Goal: Task Accomplishment & Management: Manage account settings

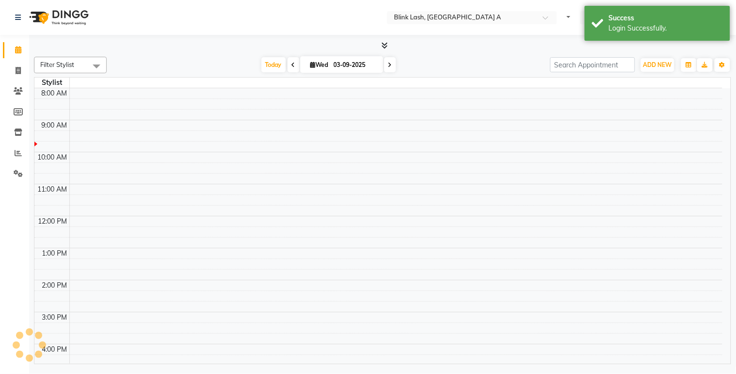
select select "en"
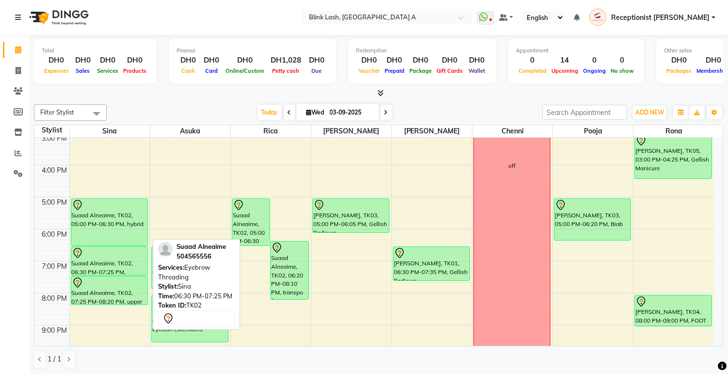
scroll to position [215, 0]
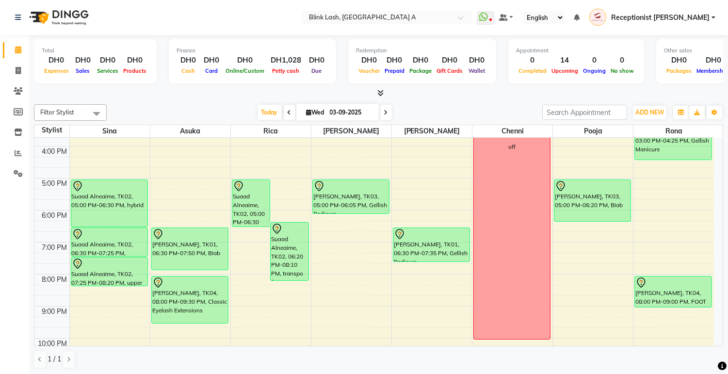
click at [286, 108] on span at bounding box center [290, 112] width 12 height 15
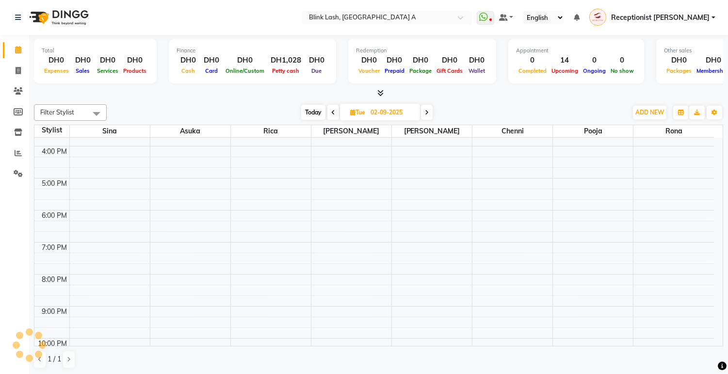
scroll to position [0, 0]
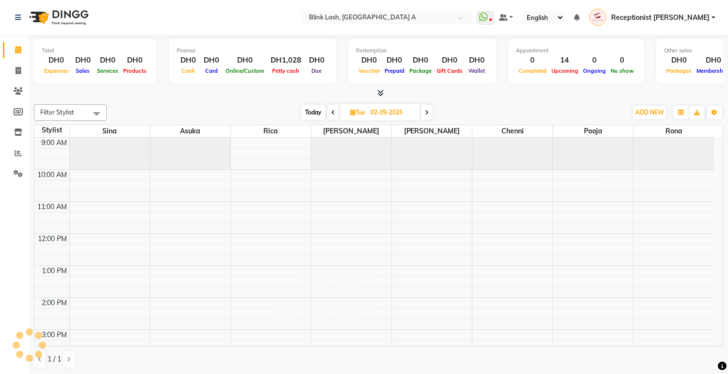
click at [284, 112] on div "[DATE] [DATE]" at bounding box center [367, 112] width 511 height 15
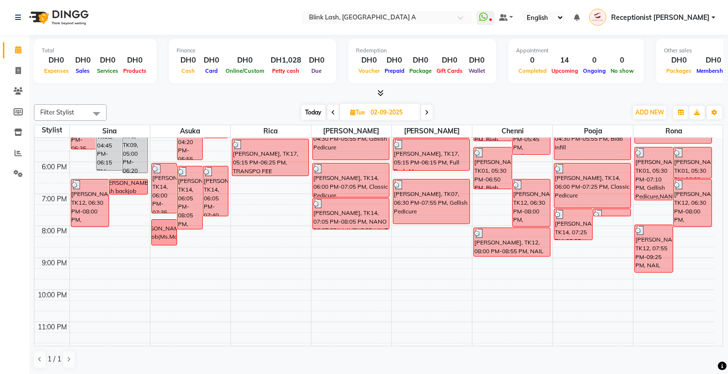
scroll to position [274, 0]
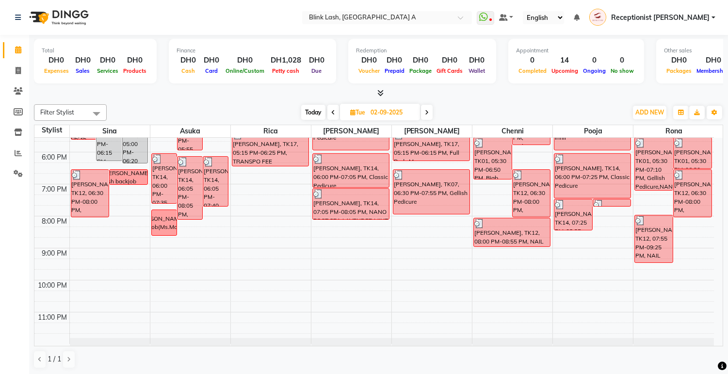
click at [428, 110] on icon at bounding box center [427, 113] width 4 height 6
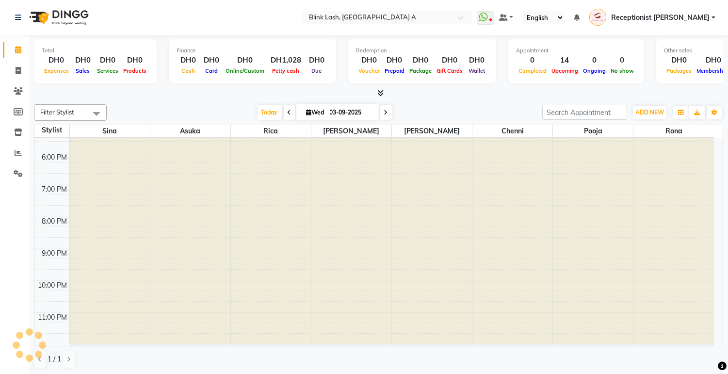
scroll to position [0, 0]
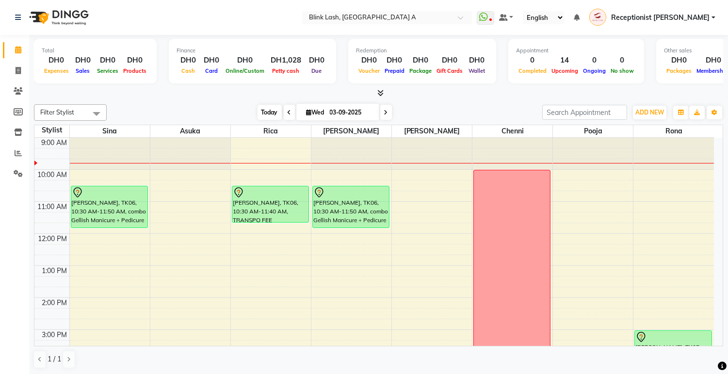
click at [258, 113] on span "Today" at bounding box center [270, 112] width 24 height 15
click at [261, 111] on span "Today" at bounding box center [270, 112] width 24 height 15
click at [288, 110] on icon at bounding box center [290, 113] width 4 height 6
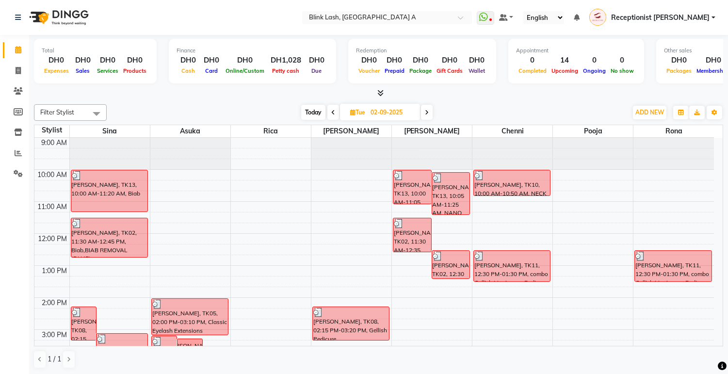
click at [425, 108] on span at bounding box center [427, 112] width 12 height 15
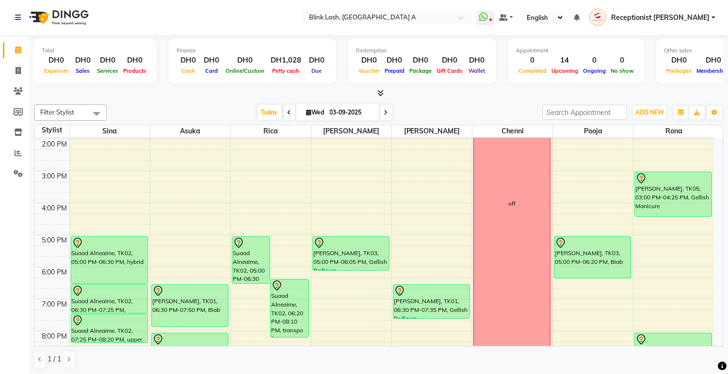
scroll to position [162, 0]
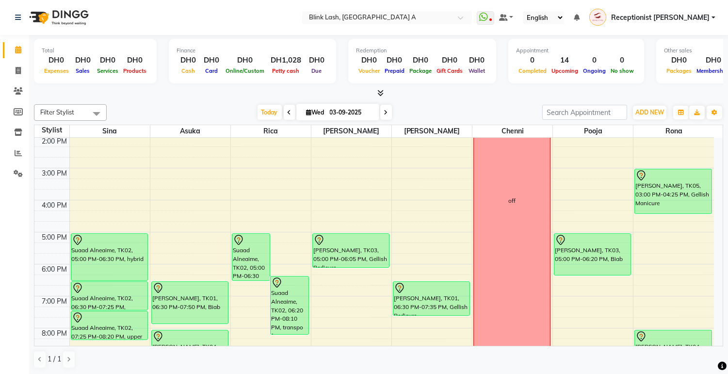
click at [288, 112] on span at bounding box center [290, 112] width 12 height 15
type input "02-09-2025"
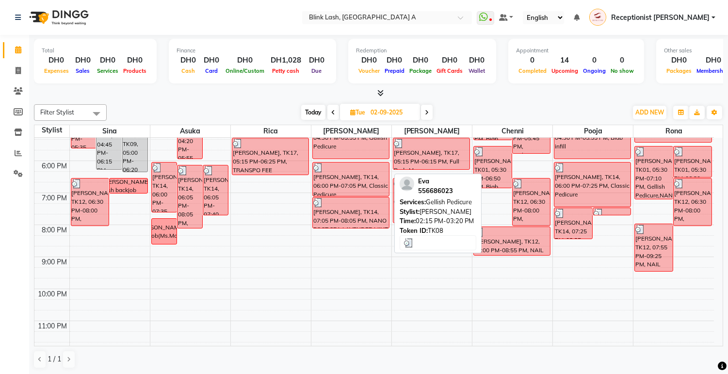
scroll to position [269, 0]
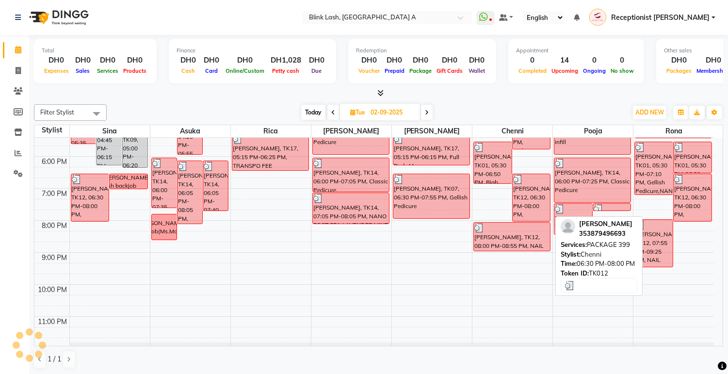
click at [518, 200] on div "marie, TK12, 06:30 PM-08:00 PM, PACKAGE 399" at bounding box center [532, 197] width 38 height 47
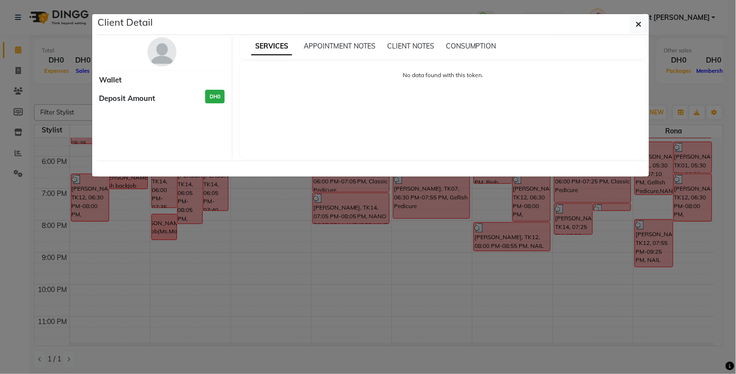
select select "3"
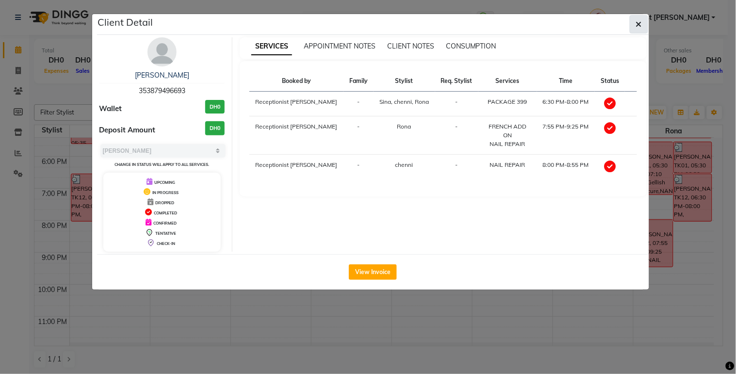
click at [643, 22] on button "button" at bounding box center [639, 24] width 18 height 18
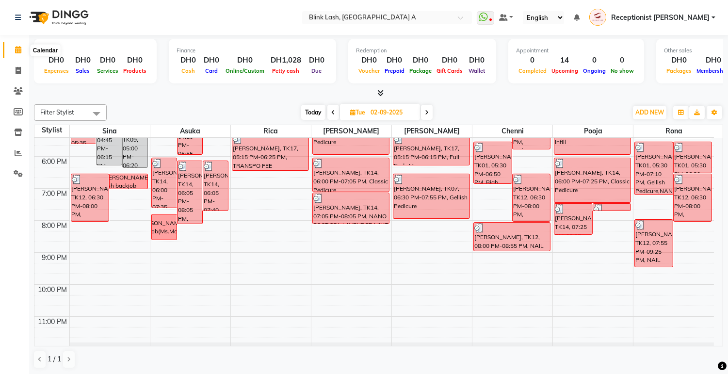
click at [19, 47] on icon at bounding box center [18, 49] width 6 height 7
click at [429, 110] on icon at bounding box center [427, 113] width 4 height 6
type input "03-09-2025"
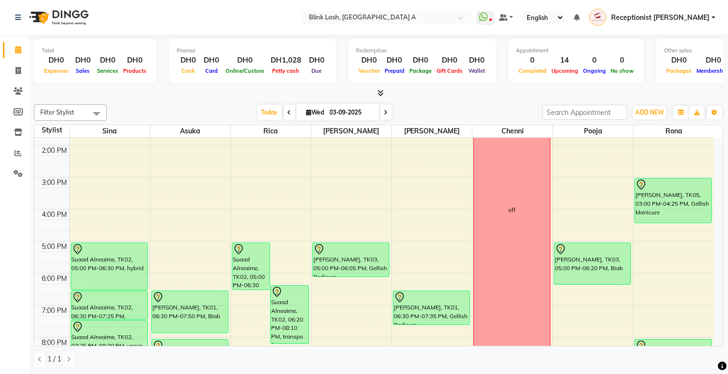
scroll to position [54, 0]
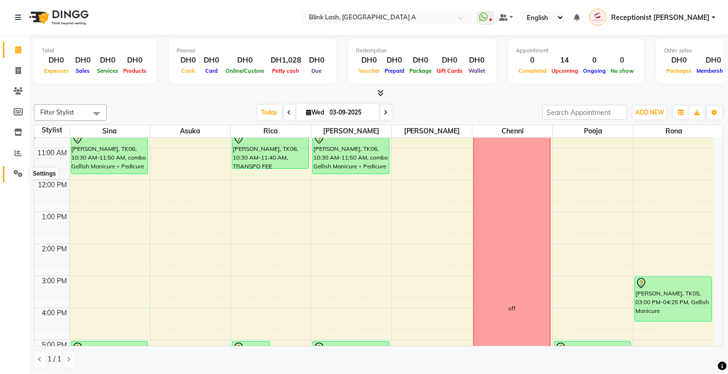
click at [16, 176] on icon at bounding box center [18, 173] width 9 height 7
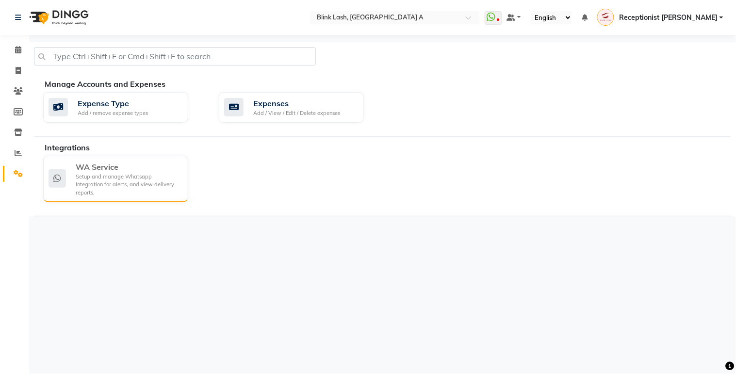
click at [115, 184] on div "Setup and manage Whatsapp Integration for alerts, and view delivery reports." at bounding box center [128, 185] width 105 height 24
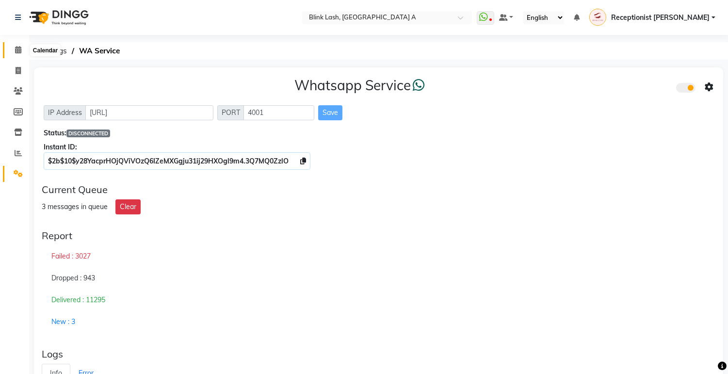
click at [16, 48] on icon at bounding box center [18, 49] width 6 height 7
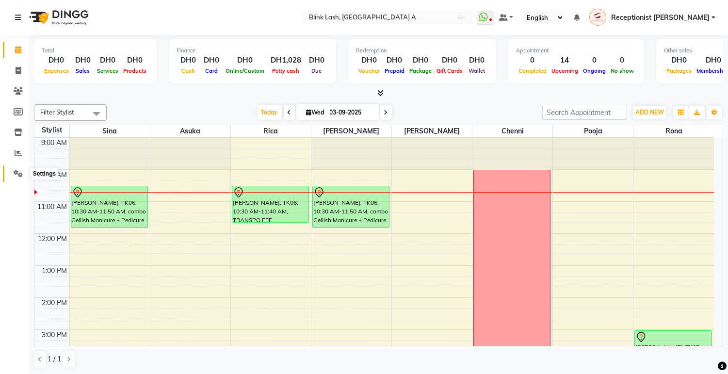
click at [16, 173] on icon at bounding box center [18, 173] width 9 height 7
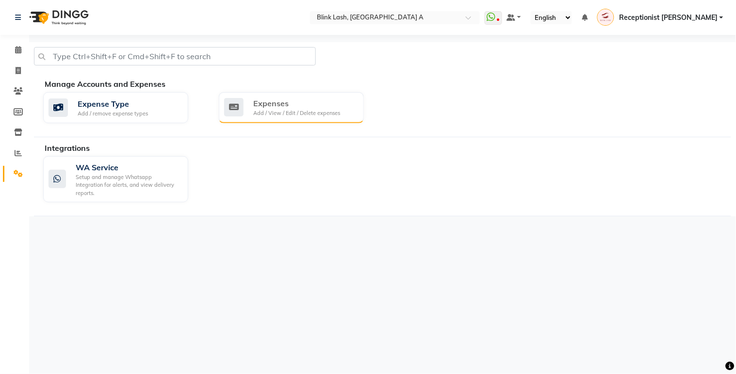
click at [273, 104] on div "Expenses" at bounding box center [296, 104] width 87 height 12
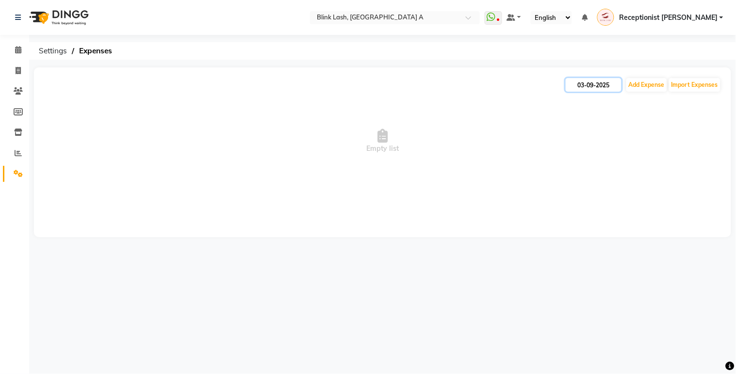
click at [596, 82] on input "03-09-2025" at bounding box center [594, 85] width 56 height 14
select select "9"
select select "2025"
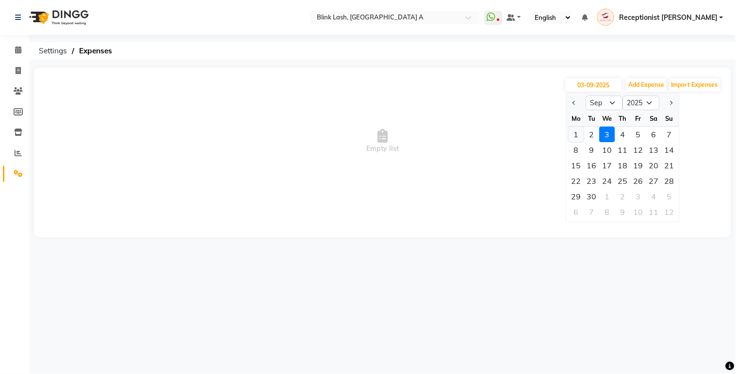
click at [576, 136] on div "1" at bounding box center [577, 135] width 16 height 16
type input "01-09-2025"
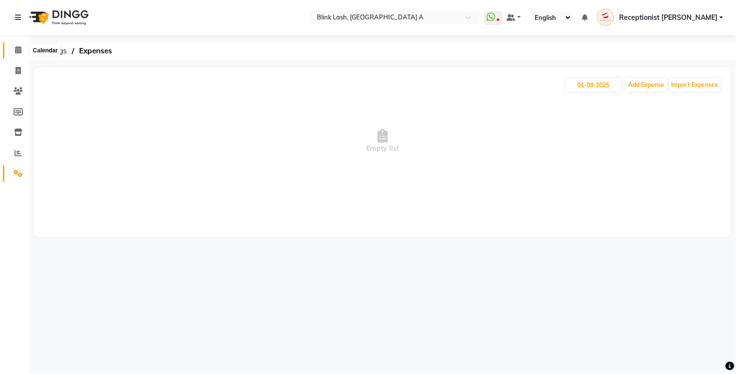
click at [15, 50] on icon at bounding box center [18, 49] width 6 height 7
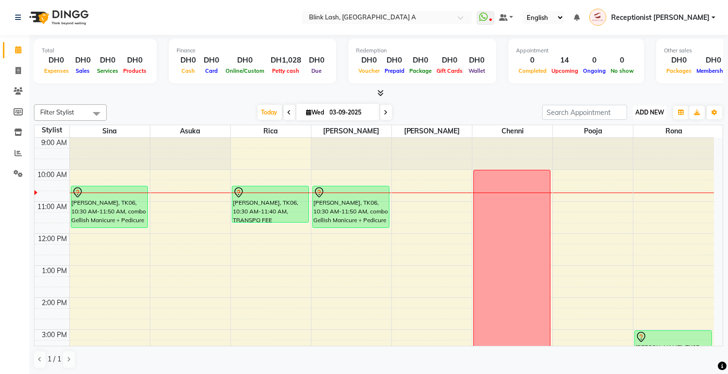
click at [642, 112] on span "ADD NEW" at bounding box center [650, 112] width 29 height 7
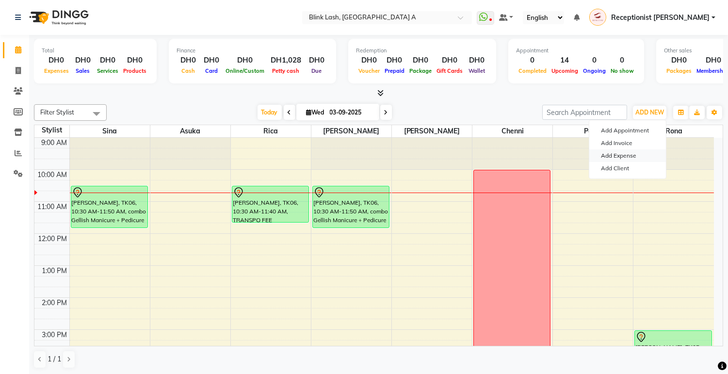
click at [625, 154] on link "Add Expense" at bounding box center [628, 155] width 77 height 13
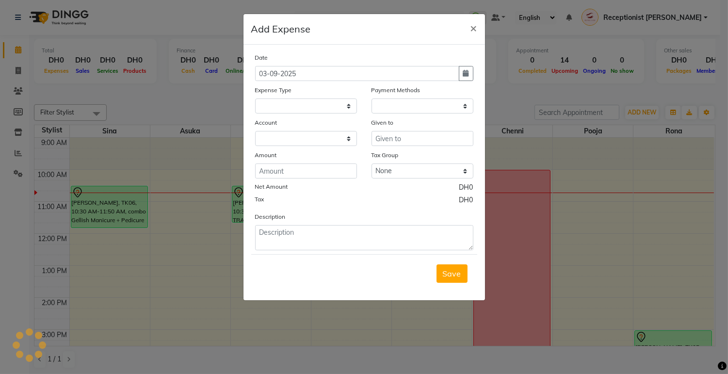
select select
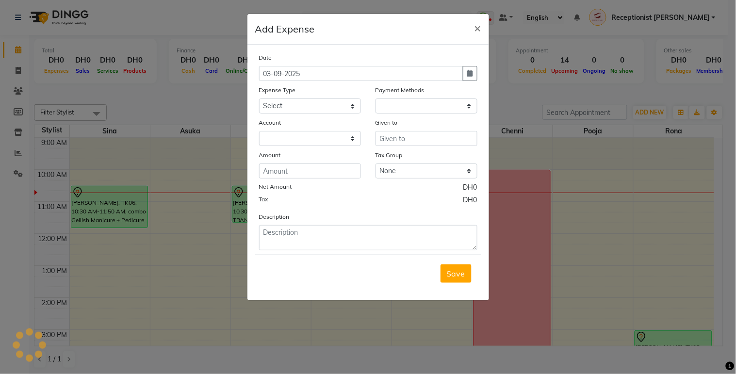
select select "1"
select select "4947"
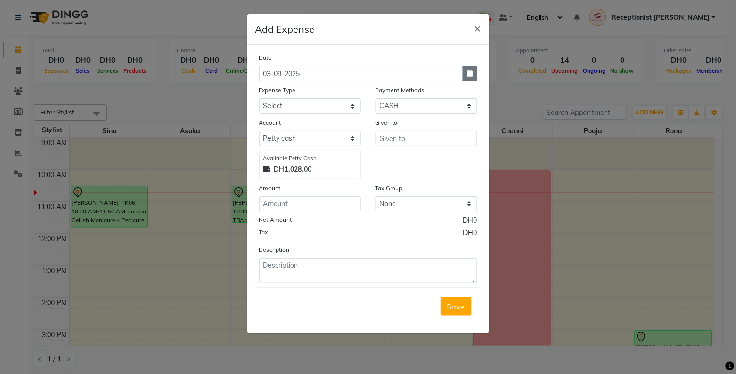
click at [470, 73] on icon "button" at bounding box center [470, 73] width 6 height 7
select select "9"
select select "2025"
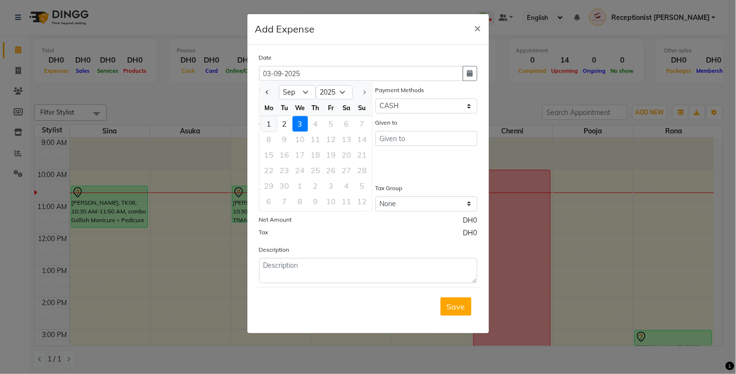
click at [270, 123] on div "1" at bounding box center [270, 124] width 16 height 16
type input "01-09-2025"
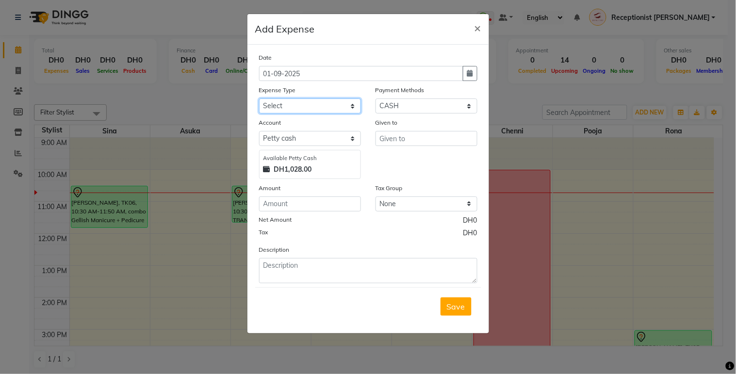
click at [305, 105] on select "Select ACCOMODATIONS RENT Advance Salary Bank charges carlift Car maintenance C…" at bounding box center [310, 106] width 102 height 15
select select "20100"
click at [259, 99] on select "Select ACCOMODATIONS RENT Advance Salary Bank charges carlift Car maintenance C…" at bounding box center [310, 106] width 102 height 15
click at [418, 142] on input "text" at bounding box center [427, 138] width 102 height 15
type input "Thalassa Staff"
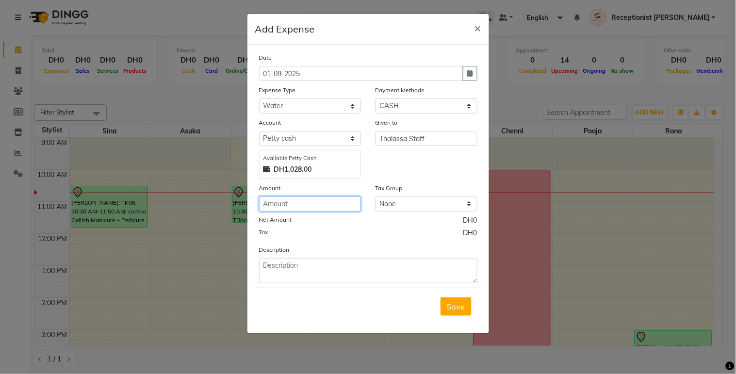
click at [306, 203] on input "number" at bounding box center [310, 204] width 102 height 15
type input "10"
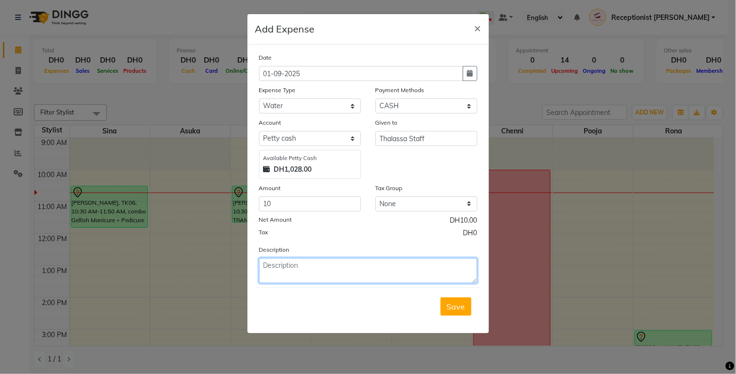
click at [316, 278] on textarea at bounding box center [368, 270] width 218 height 25
type textarea "water"
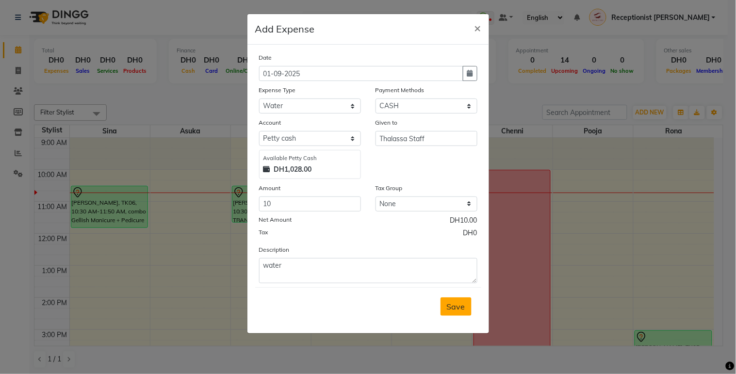
click at [460, 311] on span "Save" at bounding box center [456, 307] width 18 height 10
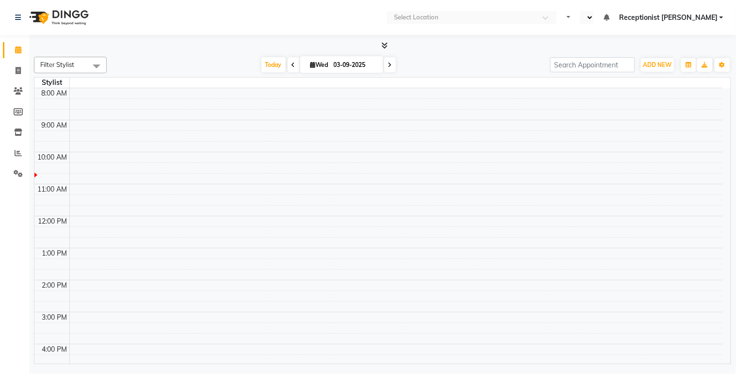
select select "en"
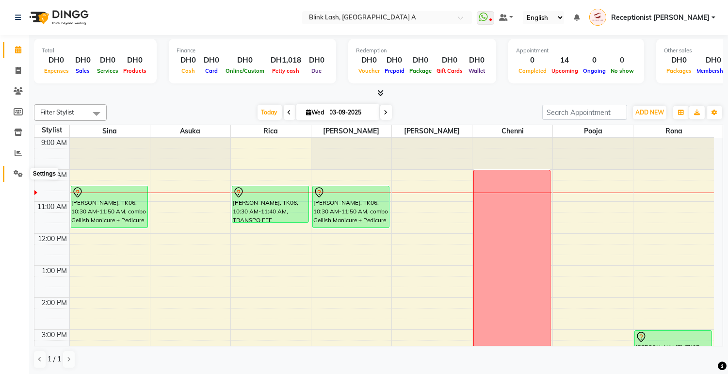
click at [15, 176] on icon at bounding box center [18, 173] width 9 height 7
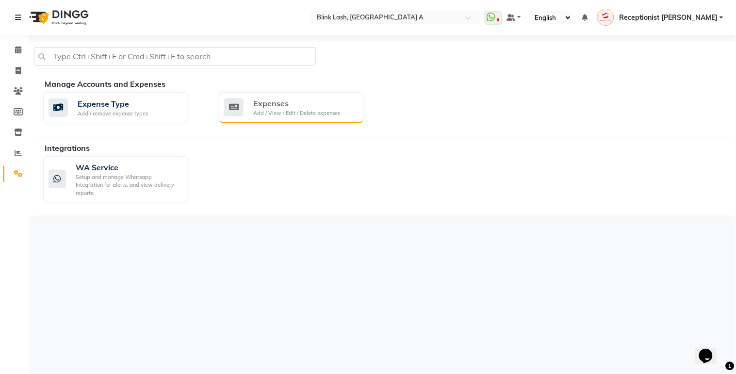
click at [270, 108] on div "Expenses" at bounding box center [296, 104] width 87 height 12
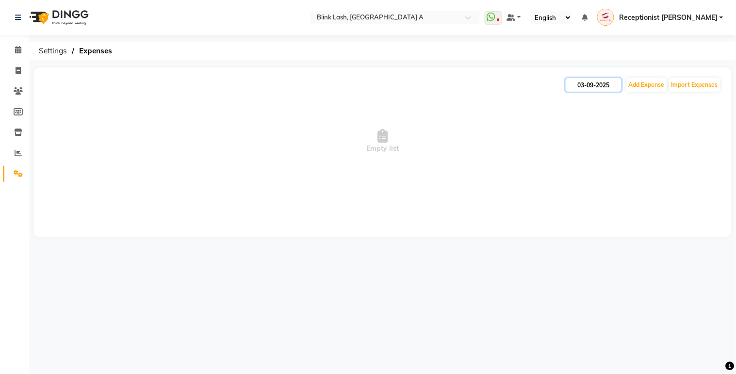
click at [599, 85] on input "03-09-2025" at bounding box center [594, 85] width 56 height 14
select select "9"
select select "2025"
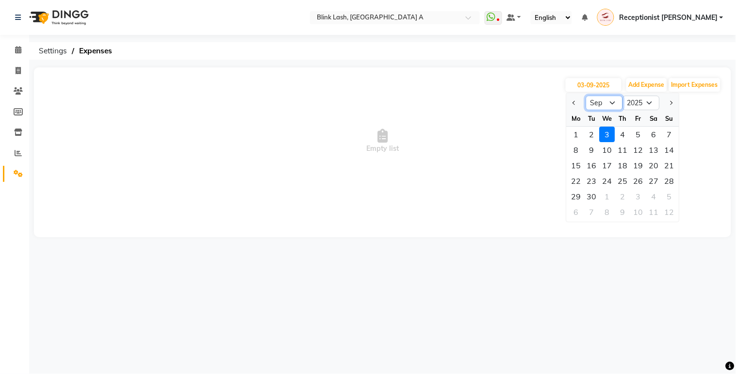
drag, startPoint x: 599, startPoint y: 101, endPoint x: 600, endPoint y: 112, distance: 10.7
click at [599, 101] on select "Jan Feb Mar Apr May Jun [DATE] Aug Sep Oct Nov Dec" at bounding box center [604, 103] width 37 height 15
select select "8"
click at [586, 96] on select "Jan Feb Mar Apr May Jun [DATE] Aug Sep Oct Nov Dec" at bounding box center [604, 103] width 37 height 15
click at [672, 196] on div "31" at bounding box center [670, 197] width 16 height 16
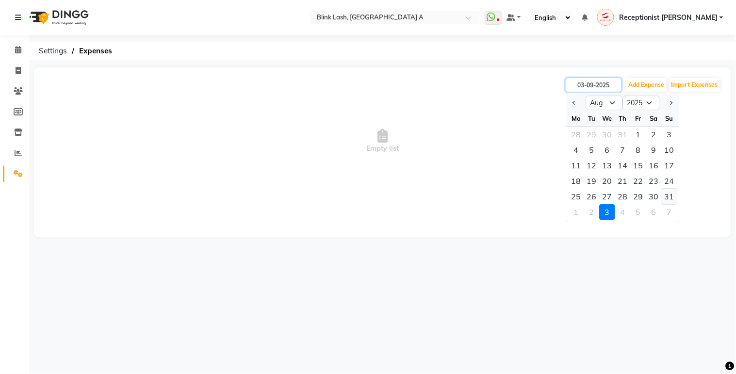
type input "31-08-2025"
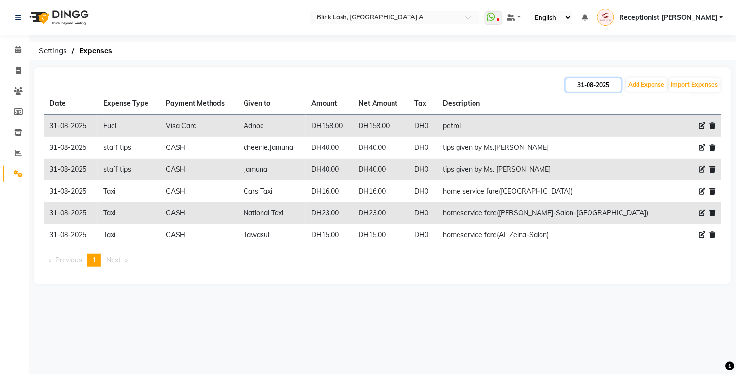
click at [587, 82] on input "31-08-2025" at bounding box center [594, 85] width 56 height 14
select select "8"
select select "2025"
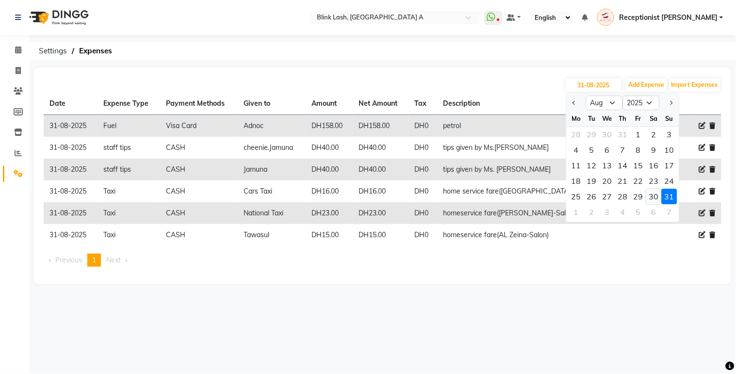
click at [648, 193] on div "30" at bounding box center [654, 197] width 16 height 16
type input "30-08-2025"
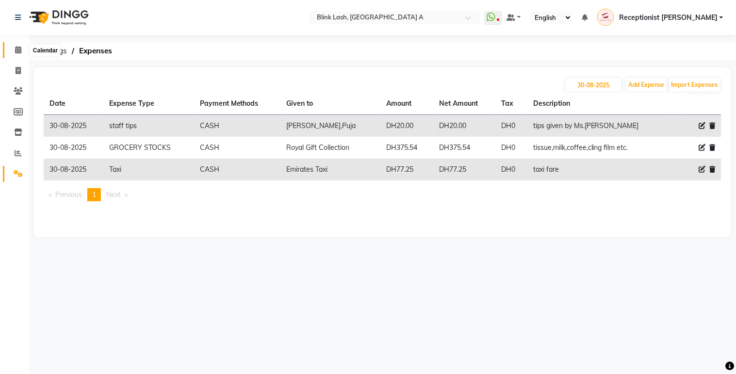
click at [17, 53] on icon at bounding box center [18, 49] width 6 height 7
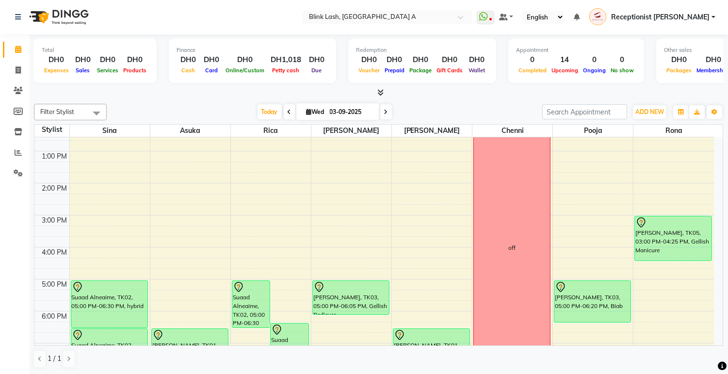
scroll to position [108, 0]
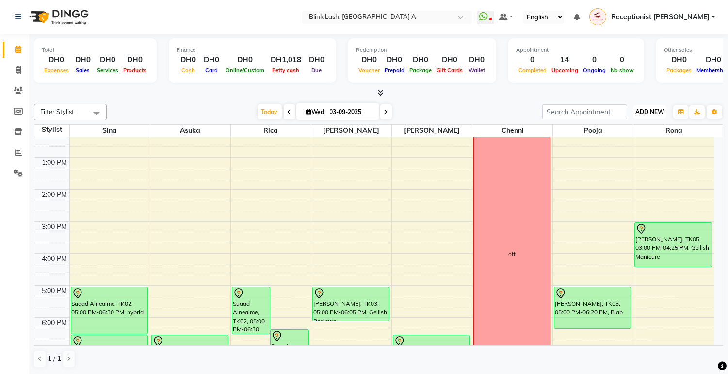
click at [645, 105] on button "ADD NEW Toggle Dropdown" at bounding box center [649, 112] width 33 height 14
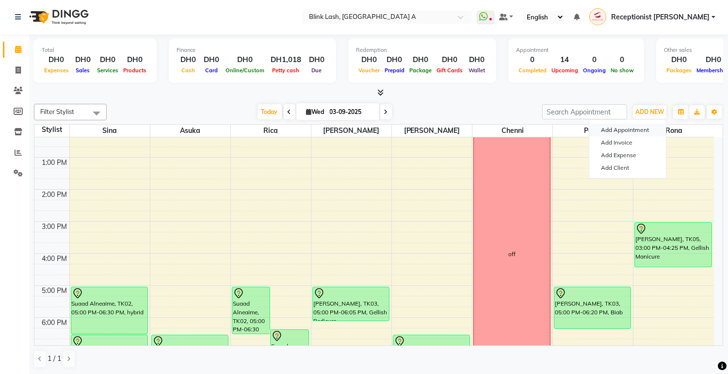
click at [636, 130] on button "Add Appointment" at bounding box center [628, 130] width 77 height 13
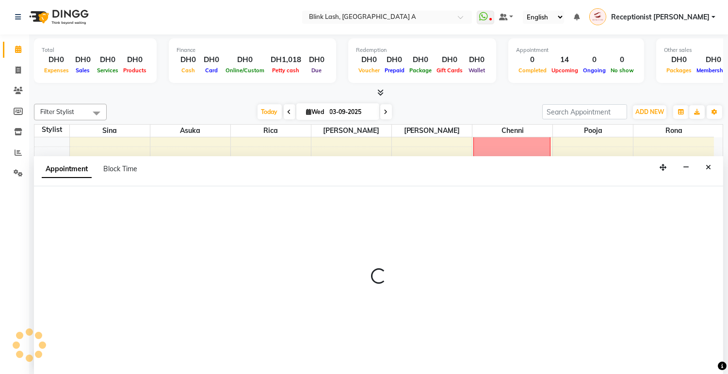
select select "600"
select select "tentative"
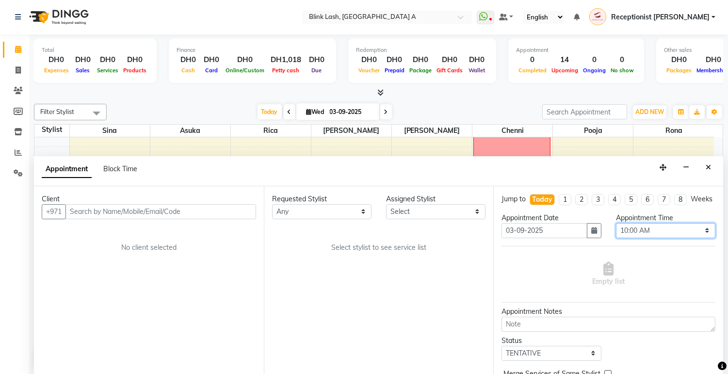
click at [678, 237] on select "Select 10:00 AM 10:05 AM 10:10 AM 10:15 AM 10:20 AM 10:25 AM 10:30 AM 10:35 AM …" at bounding box center [665, 230] width 99 height 15
select select "945"
click at [616, 231] on select "Select 10:00 AM 10:05 AM 10:10 AM 10:15 AM 10:20 AM 10:25 AM 10:30 AM 10:35 AM …" at bounding box center [665, 230] width 99 height 15
click at [478, 207] on select "Select [PERSON_NAME] [PERSON_NAME] pooja Rica [PERSON_NAME]" at bounding box center [435, 211] width 99 height 15
select select "42462"
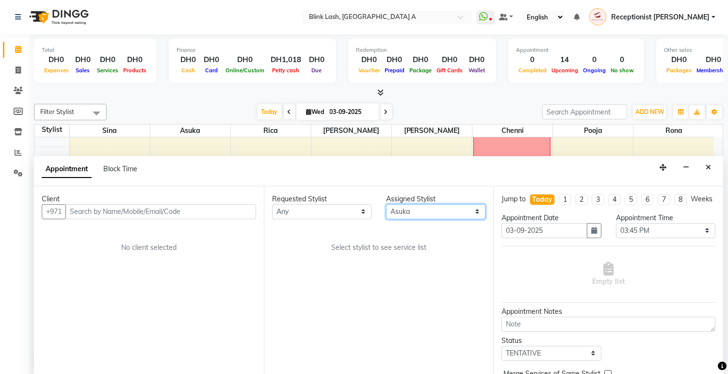
click at [386, 204] on select "Select [PERSON_NAME] [PERSON_NAME] pooja Rica [PERSON_NAME]" at bounding box center [435, 211] width 99 height 15
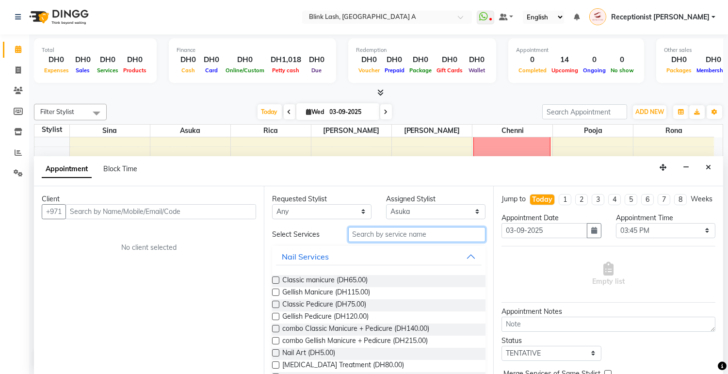
click at [426, 238] on input "text" at bounding box center [417, 234] width 138 height 15
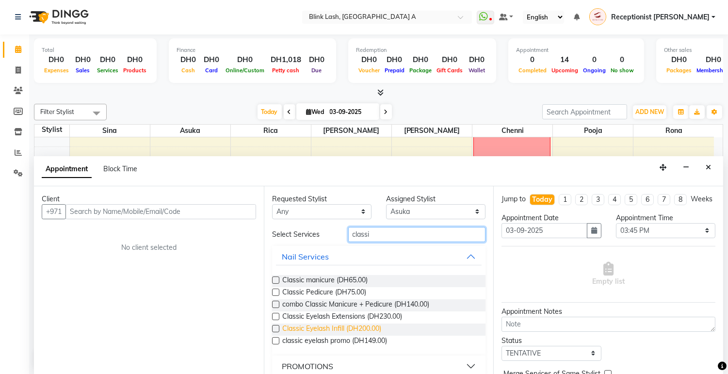
type input "classi"
click at [370, 328] on span "Classic Eyelash Infill (DH200.00)" at bounding box center [331, 330] width 99 height 12
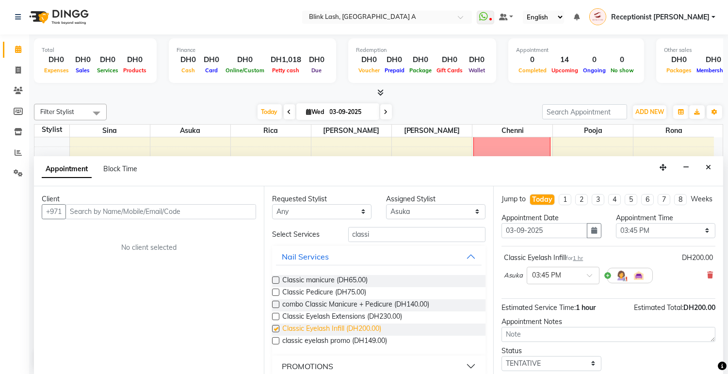
checkbox input "false"
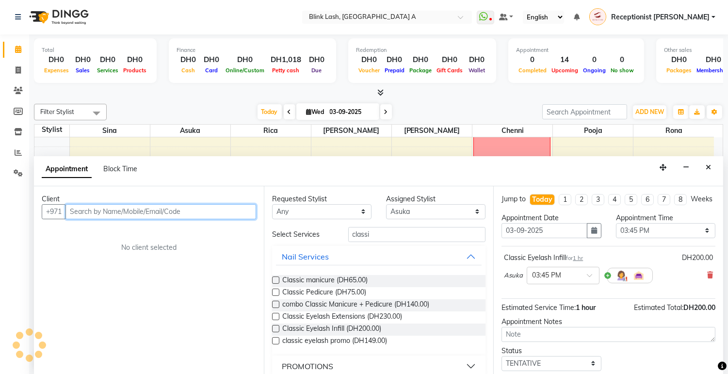
click at [212, 212] on input "text" at bounding box center [161, 211] width 191 height 15
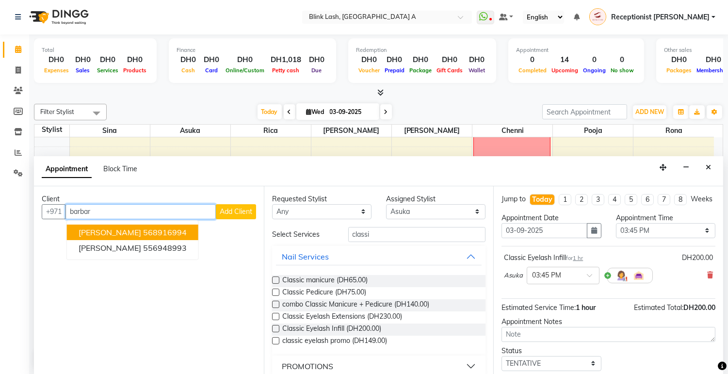
click at [173, 230] on ngb-highlight "568916994" at bounding box center [165, 233] width 44 height 10
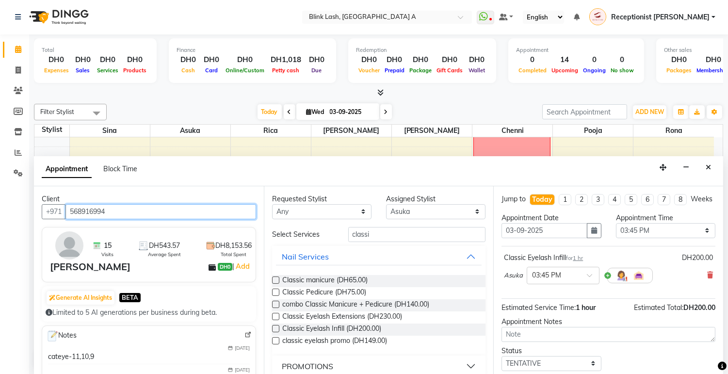
scroll to position [66, 0]
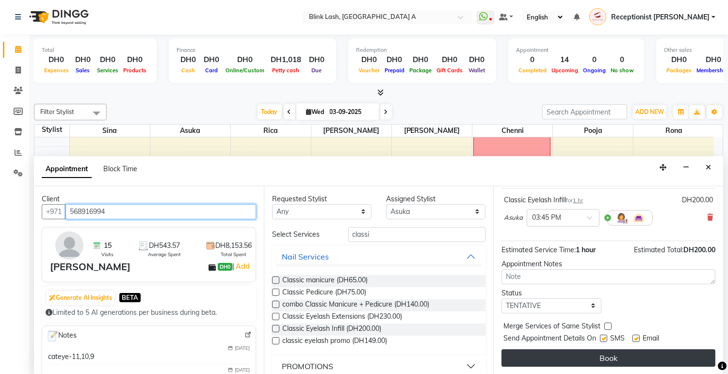
type input "568916994"
click at [675, 351] on button "Book" at bounding box center [609, 357] width 214 height 17
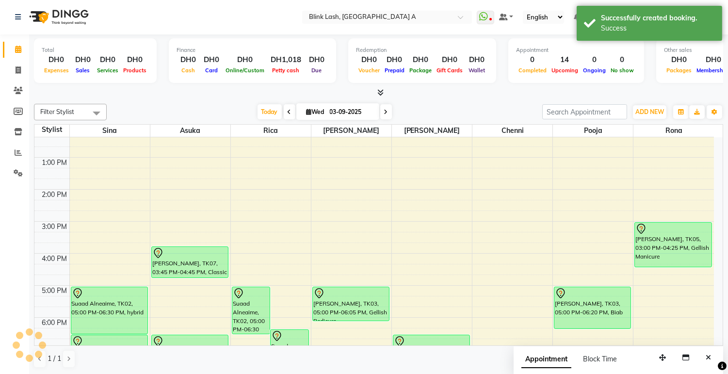
scroll to position [0, 0]
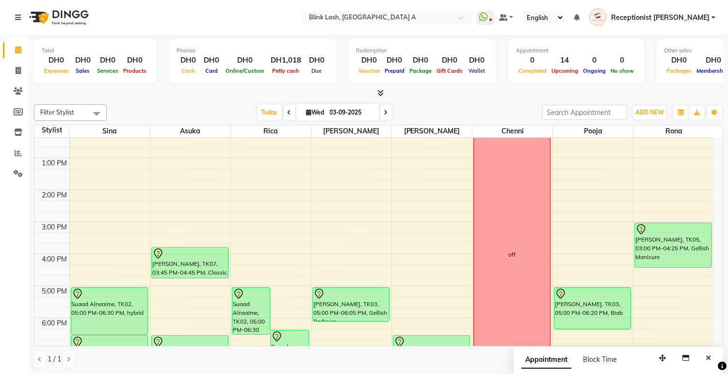
click at [385, 111] on icon at bounding box center [386, 113] width 4 height 6
type input "[DATE]"
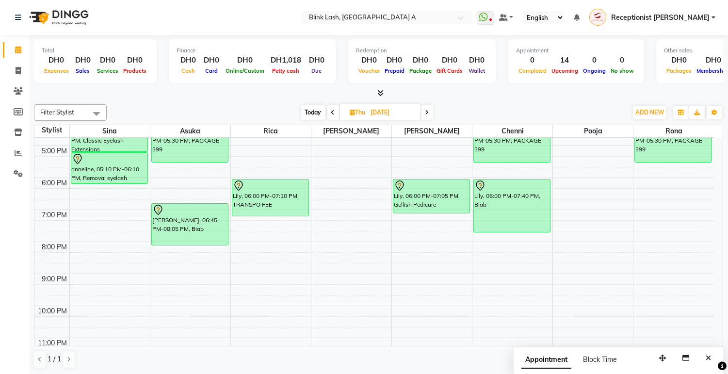
scroll to position [194, 0]
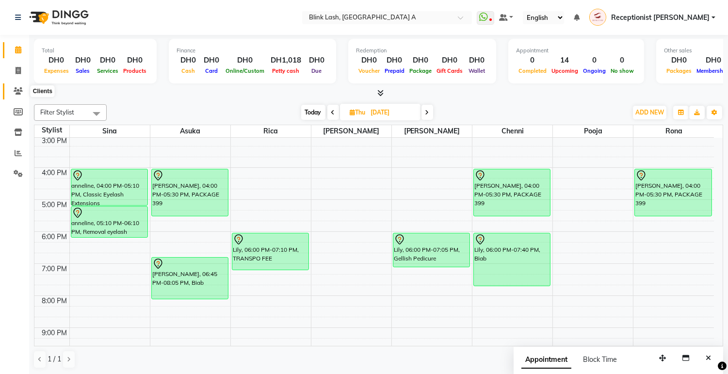
click at [20, 91] on icon at bounding box center [18, 90] width 9 height 7
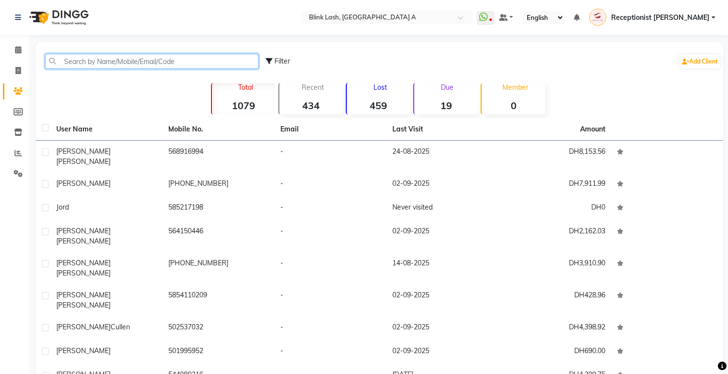
click at [157, 54] on input "text" at bounding box center [152, 61] width 214 height 15
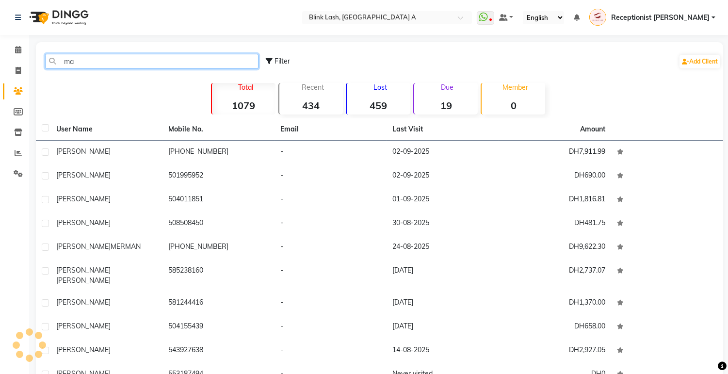
type input "m"
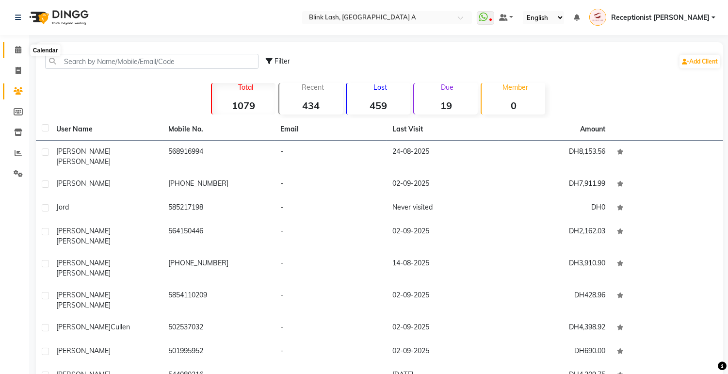
drag, startPoint x: 15, startPoint y: 47, endPoint x: 26, endPoint y: 48, distance: 11.7
click at [15, 47] on icon at bounding box center [18, 49] width 6 height 7
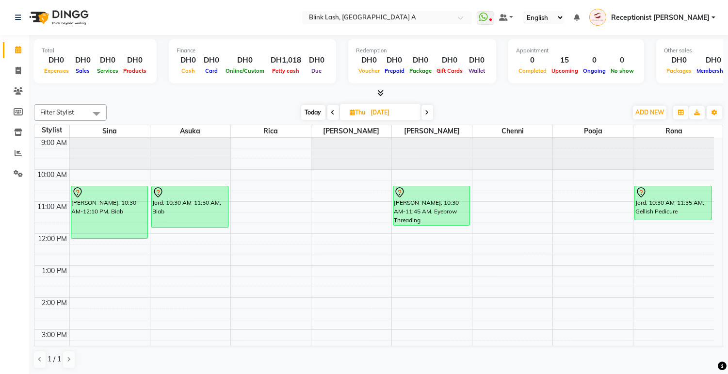
click at [260, 237] on div "9:00 AM 10:00 AM 11:00 AM 12:00 PM 1:00 PM 2:00 PM 3:00 PM 4:00 PM 5:00 PM 6:00…" at bounding box center [374, 378] width 680 height 480
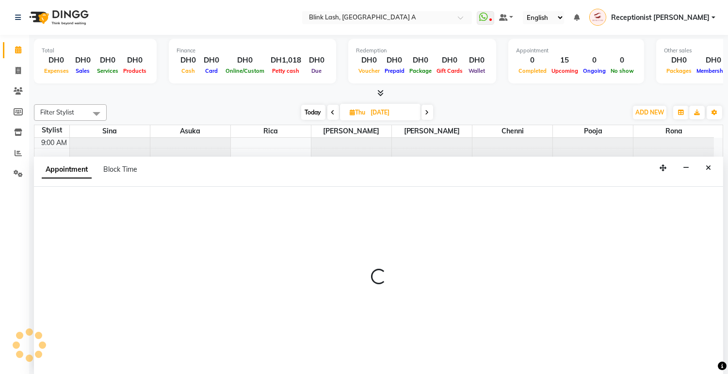
scroll to position [0, 0]
select select "42464"
select select "720"
select select "tentative"
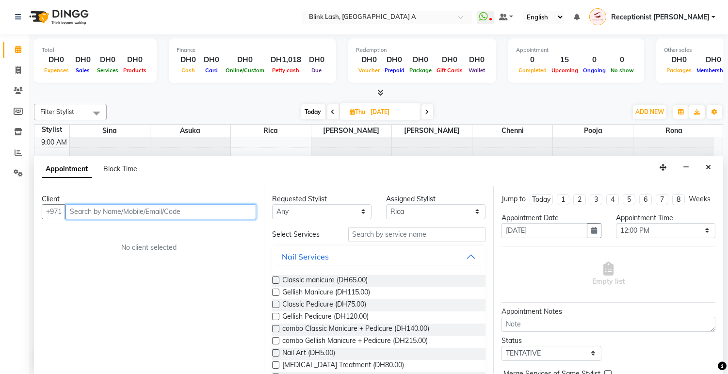
click at [199, 214] on input "text" at bounding box center [161, 211] width 191 height 15
type input "5"
click at [709, 163] on button "Close" at bounding box center [709, 167] width 14 height 15
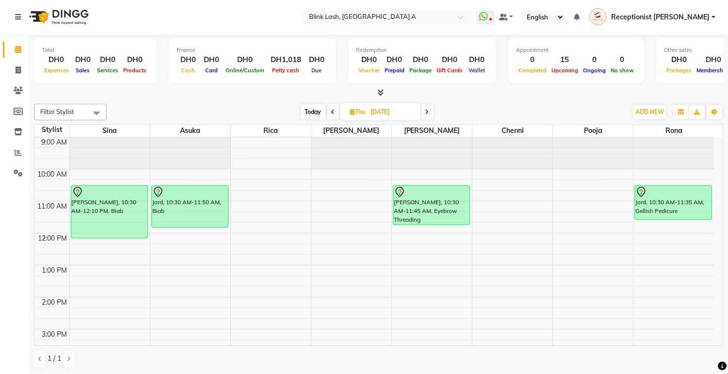
click at [317, 108] on span "Today" at bounding box center [313, 111] width 24 height 15
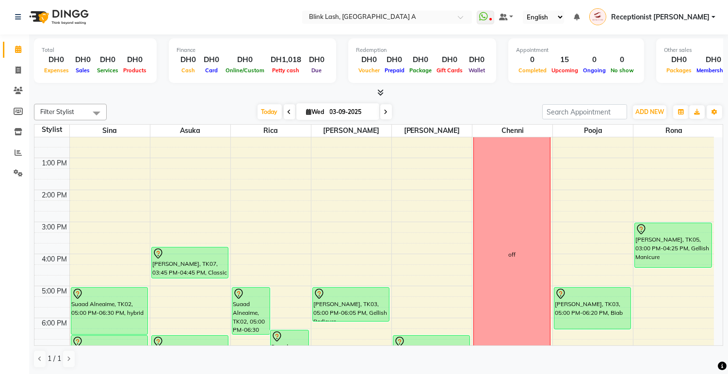
scroll to position [108, 0]
click at [384, 109] on icon at bounding box center [386, 112] width 4 height 6
type input "[DATE]"
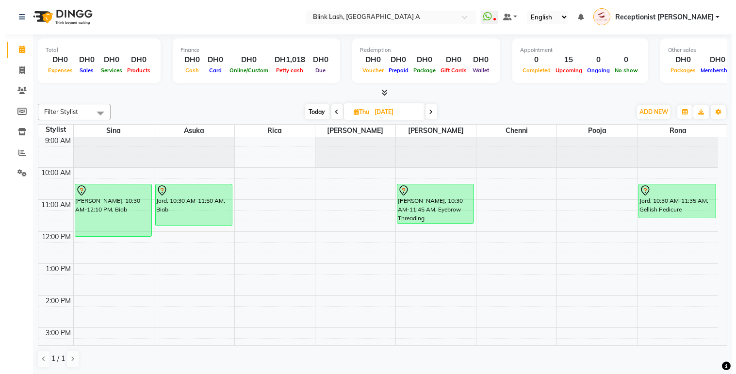
scroll to position [0, 0]
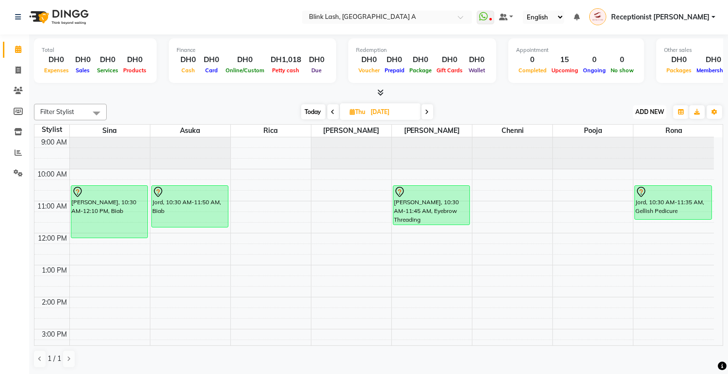
click at [656, 106] on button "ADD NEW Toggle Dropdown" at bounding box center [649, 112] width 33 height 14
click at [640, 130] on button "Add Appointment" at bounding box center [628, 130] width 77 height 13
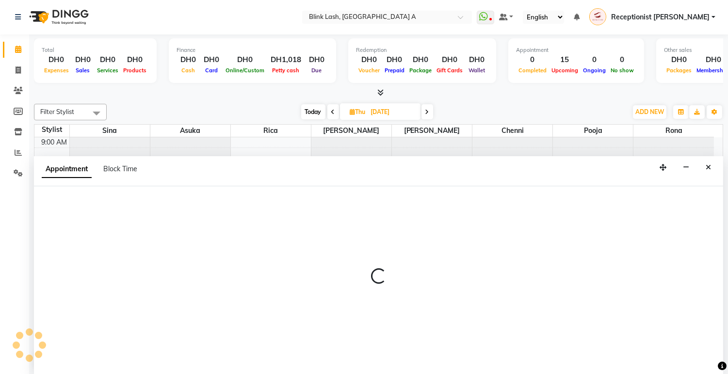
select select "600"
select select "tentative"
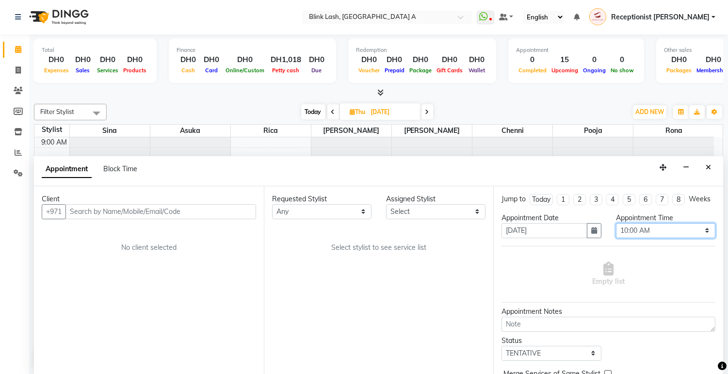
click at [688, 238] on select "Select 10:00 AM 10:05 AM 10:10 AM 10:15 AM 10:20 AM 10:25 AM 10:30 AM 10:35 AM …" at bounding box center [665, 230] width 99 height 15
select select "960"
click at [616, 231] on select "Select 10:00 AM 10:05 AM 10:10 AM 10:15 AM 10:20 AM 10:25 AM 10:30 AM 10:35 AM …" at bounding box center [665, 230] width 99 height 15
drag, startPoint x: 454, startPoint y: 203, endPoint x: 449, endPoint y: 214, distance: 12.0
click at [454, 204] on select "Select [PERSON_NAME] [PERSON_NAME] pooja Rica [PERSON_NAME]" at bounding box center [435, 211] width 99 height 15
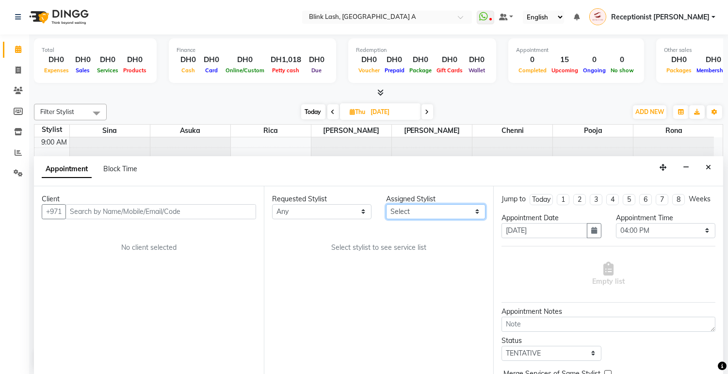
select select "51148"
click at [386, 204] on select "Select [PERSON_NAME] [PERSON_NAME] pooja Rica [PERSON_NAME]" at bounding box center [435, 211] width 99 height 15
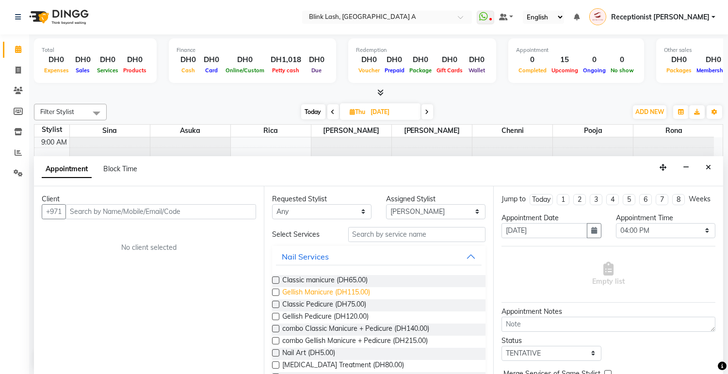
click at [354, 290] on span "Gellish Manicure (DH115.00)" at bounding box center [326, 293] width 88 height 12
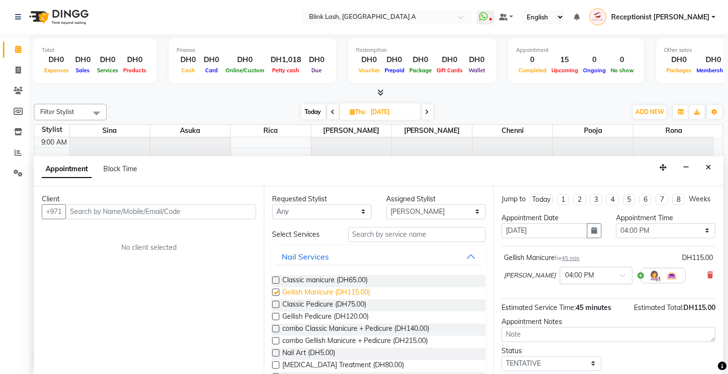
checkbox input "false"
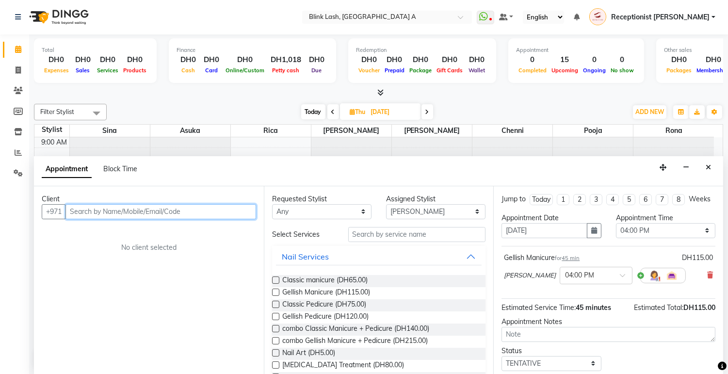
click at [245, 206] on input "text" at bounding box center [161, 211] width 191 height 15
type input "566196742"
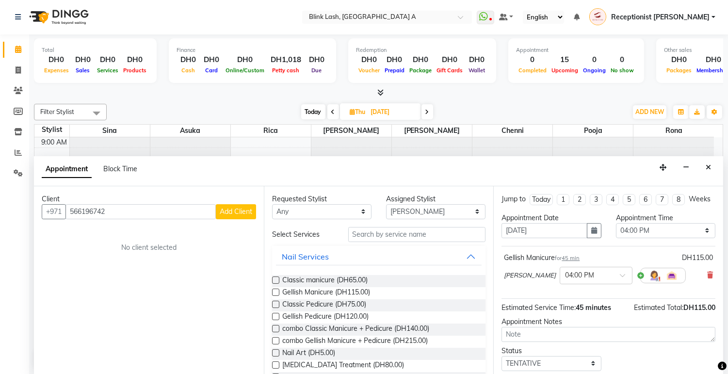
click at [245, 207] on span "Add Client" at bounding box center [236, 211] width 33 height 9
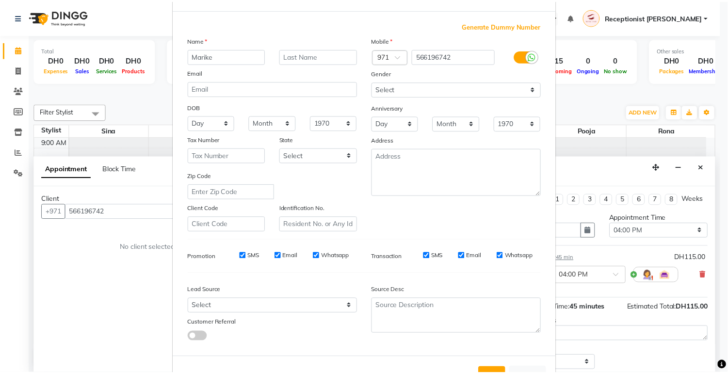
scroll to position [74, 0]
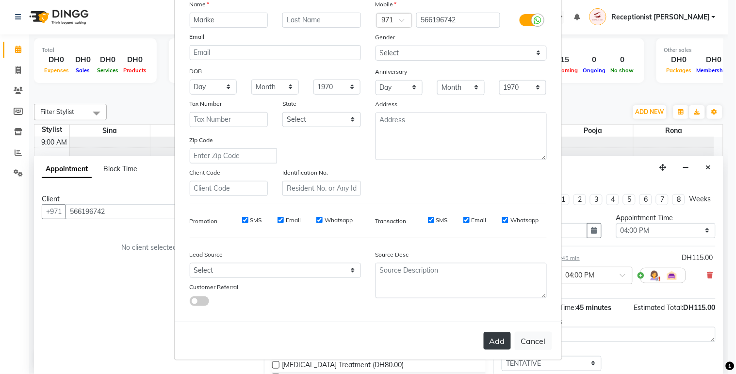
type input "Marike"
click at [495, 344] on button "Add" at bounding box center [497, 340] width 27 height 17
select select
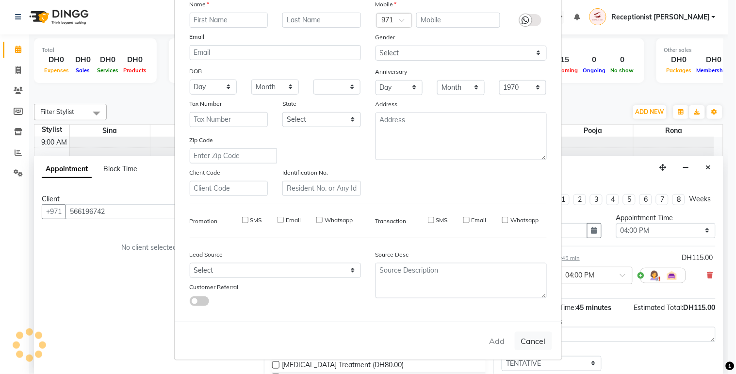
select select
checkbox input "false"
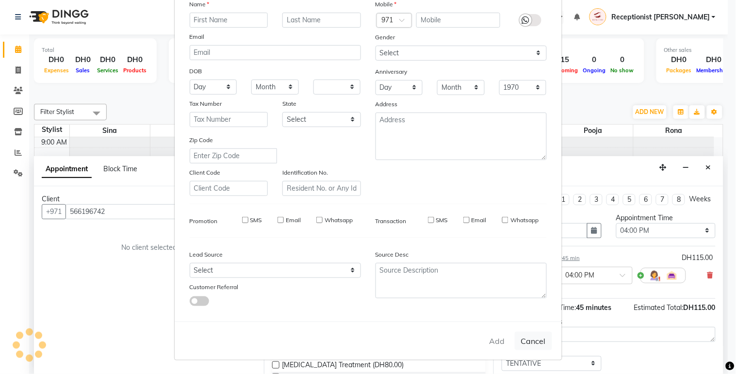
checkbox input "false"
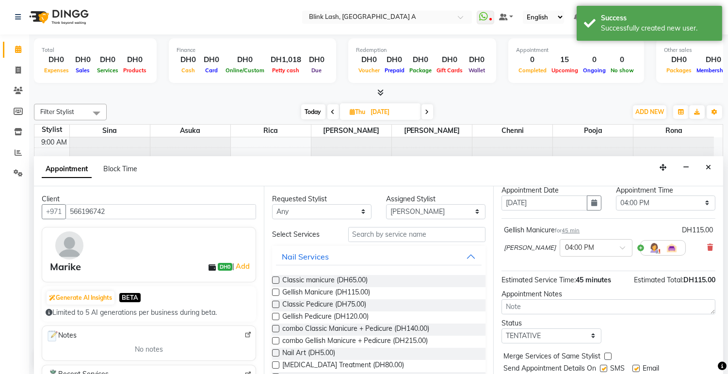
scroll to position [66, 0]
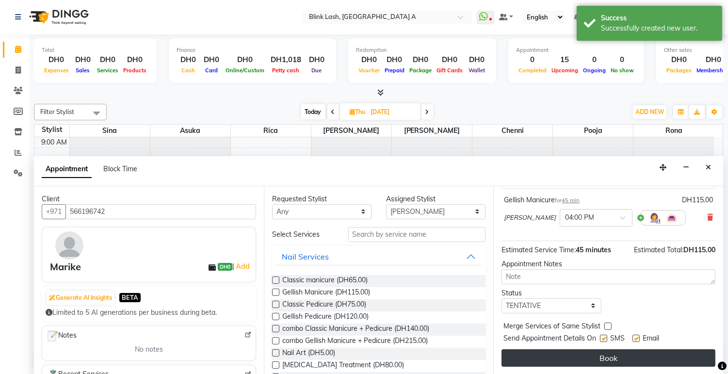
click at [673, 359] on button "Book" at bounding box center [609, 357] width 214 height 17
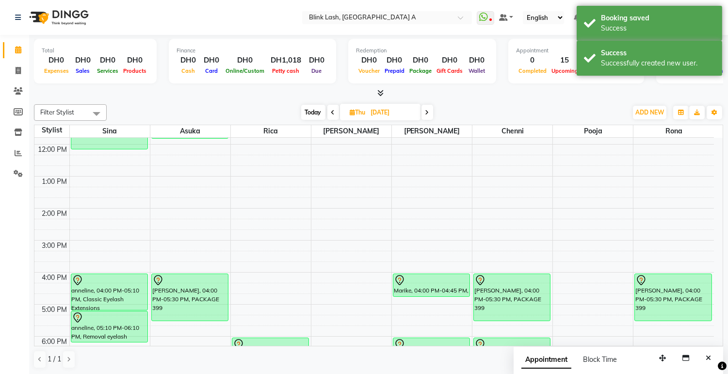
scroll to position [108, 0]
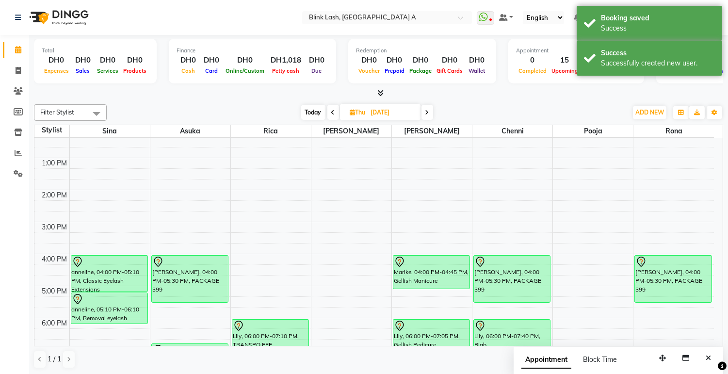
drag, startPoint x: 448, startPoint y: 277, endPoint x: 443, endPoint y: 292, distance: 15.3
click at [443, 292] on div "9:00 AM 10:00 AM 11:00 AM 12:00 PM 1:00 PM 2:00 PM 3:00 PM 4:00 PM 5:00 PM 6:00…" at bounding box center [374, 270] width 680 height 480
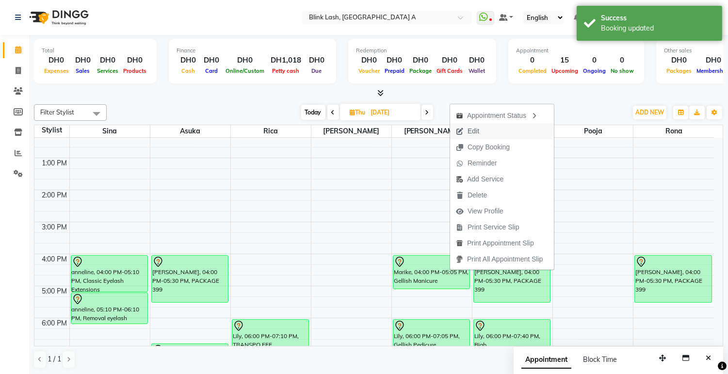
click at [472, 130] on span "Edit" at bounding box center [474, 131] width 12 height 10
select select "tentative"
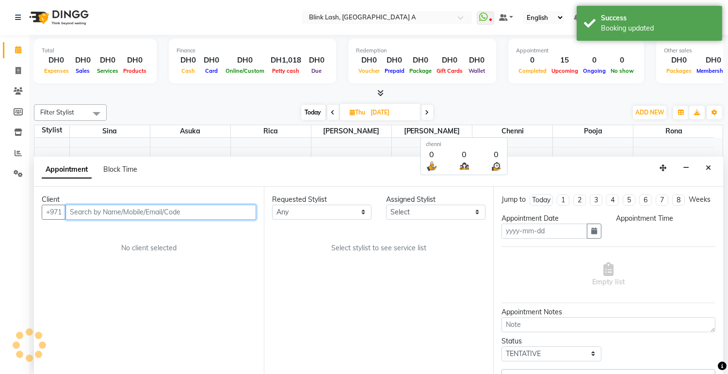
type input "[DATE]"
select select "960"
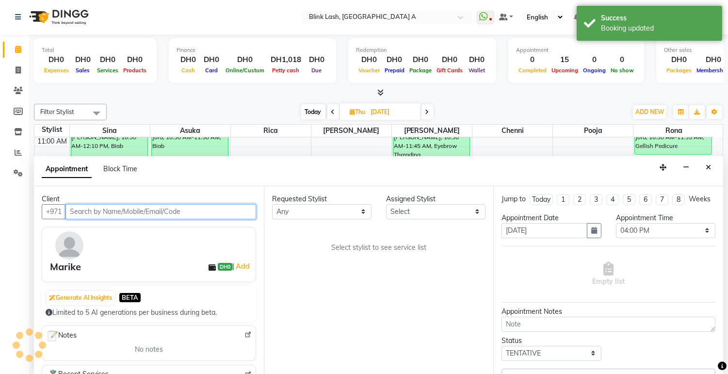
select select "51148"
select select "2892"
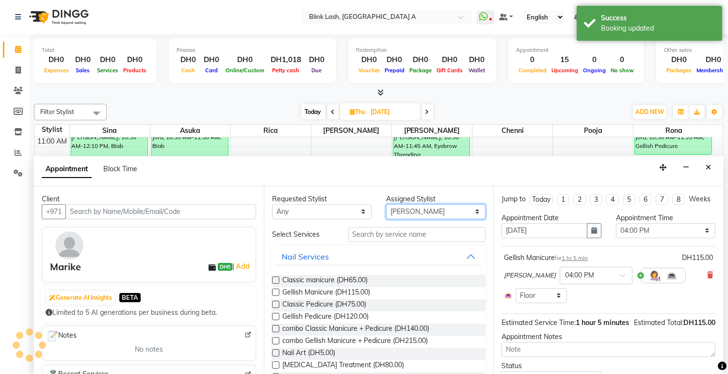
click at [470, 210] on select "Select [PERSON_NAME] [PERSON_NAME] pooja Rica [PERSON_NAME]" at bounding box center [435, 211] width 99 height 15
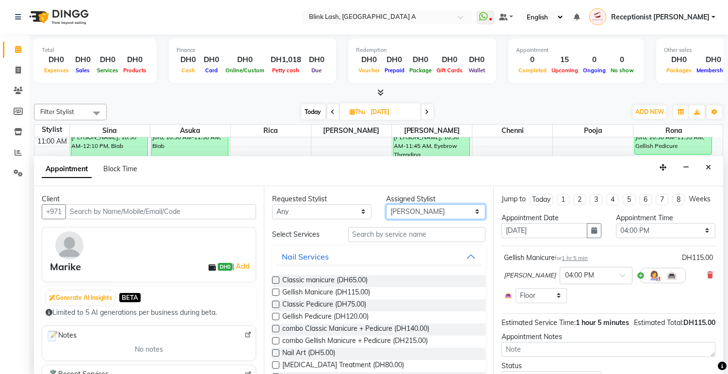
select select "63341"
click at [386, 204] on select "Select [PERSON_NAME] [PERSON_NAME] pooja Rica [PERSON_NAME]" at bounding box center [435, 211] width 99 height 15
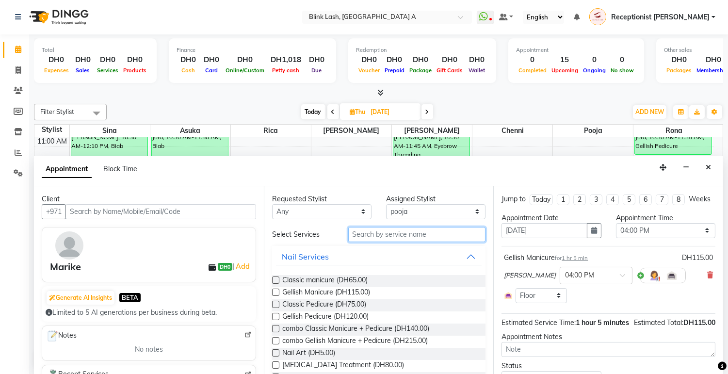
click at [428, 235] on input "text" at bounding box center [417, 234] width 138 height 15
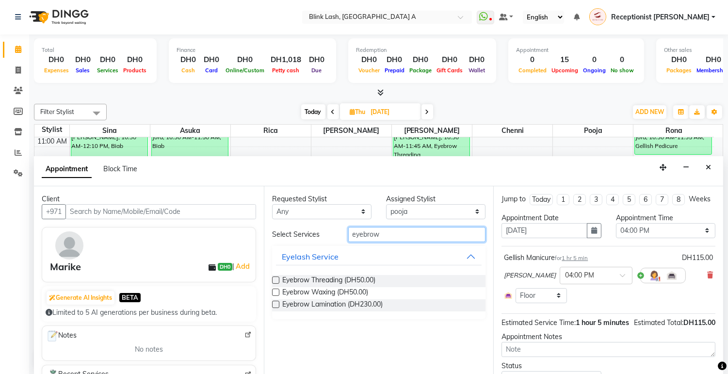
type input "eyebrow"
click at [346, 274] on div "Eyebrow Threading (DH50.00) Eyebrow Waxing (DH50.00) Eyebrow Lamination (DH230.…" at bounding box center [379, 293] width 214 height 52
click at [347, 277] on span "Eyebrow Threading (DH50.00)" at bounding box center [328, 281] width 93 height 12
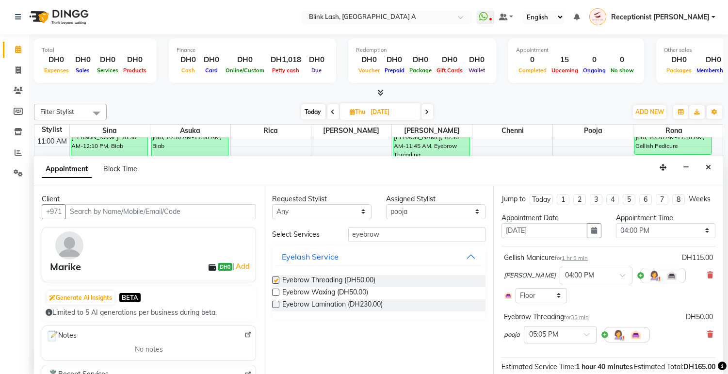
checkbox input "false"
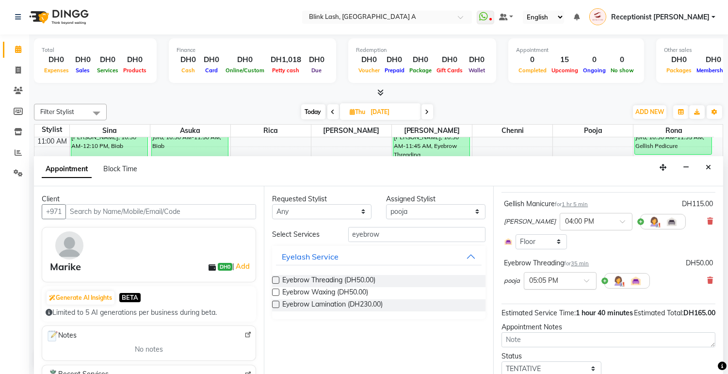
click at [584, 285] on div at bounding box center [561, 280] width 72 height 10
click at [545, 344] on div "04:00 PM" at bounding box center [561, 337] width 72 height 18
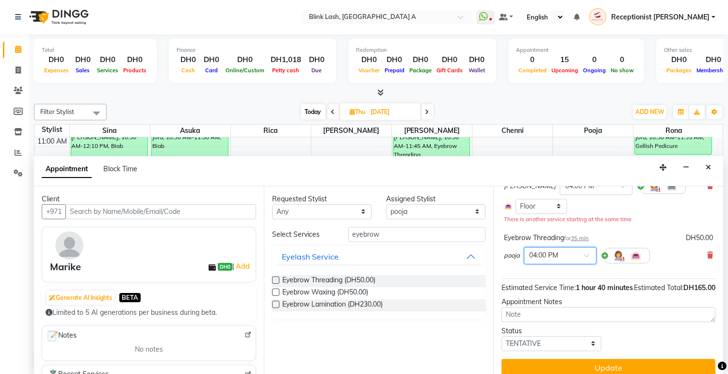
scroll to position [118, 0]
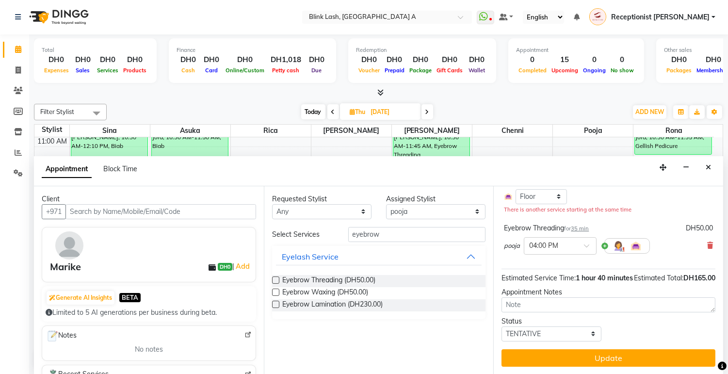
click at [691, 352] on button "Update" at bounding box center [609, 357] width 214 height 17
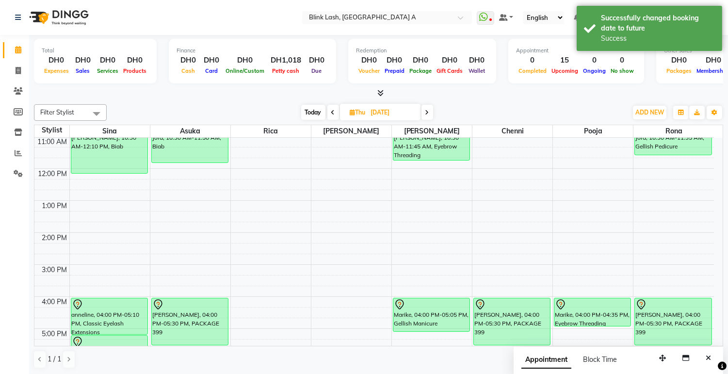
scroll to position [66, 0]
drag, startPoint x: 597, startPoint y: 313, endPoint x: 595, endPoint y: 319, distance: 5.5
click at [594, 324] on div "Marike, 04:00 PM-04:35 PM, Eyebrow Threading Marike, 04:00 PM-04:35 PM, Eyebrow…" at bounding box center [593, 312] width 80 height 480
